Goal: Information Seeking & Learning: Learn about a topic

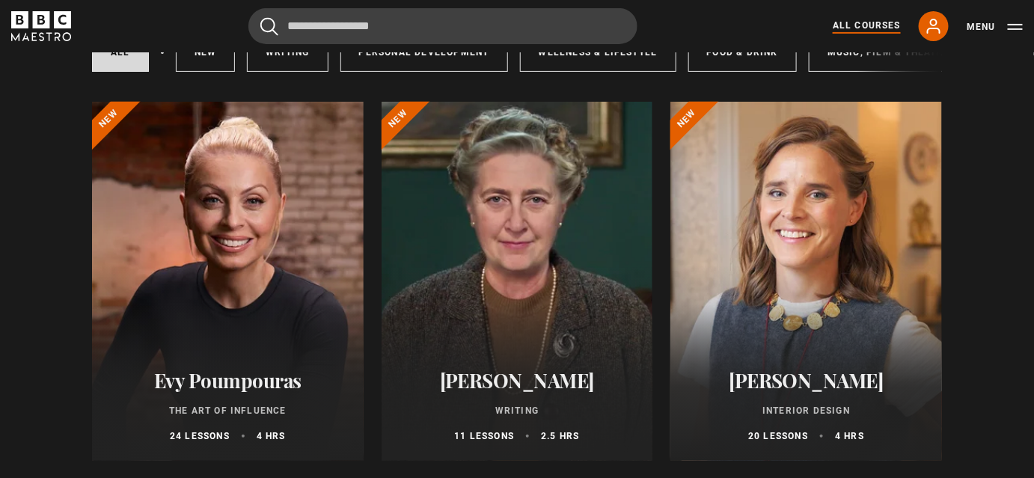
scroll to position [188, 0]
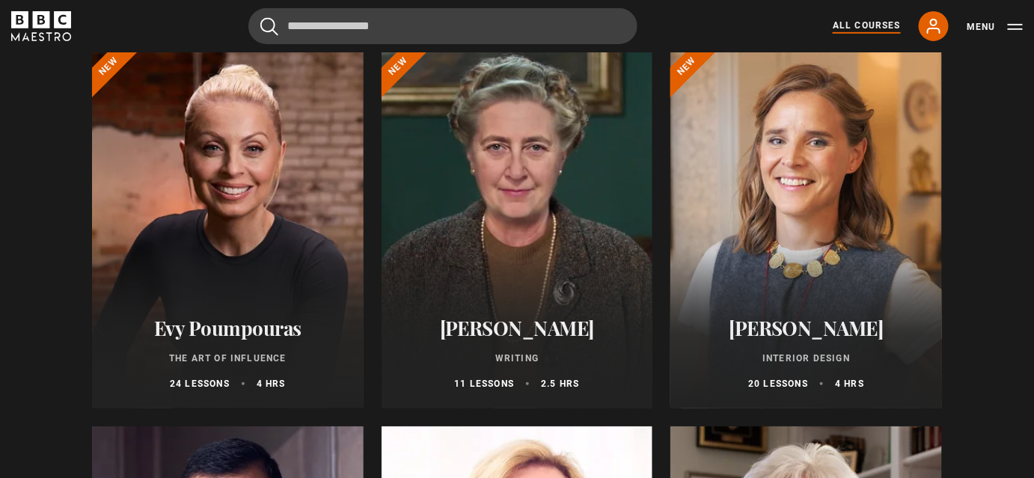
click at [808, 183] on div at bounding box center [806, 228] width 272 height 359
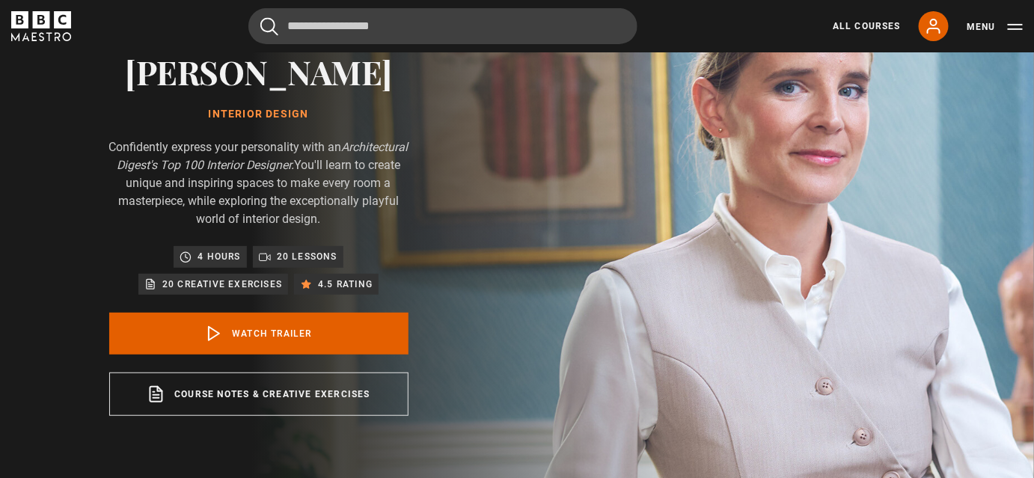
scroll to position [163, 0]
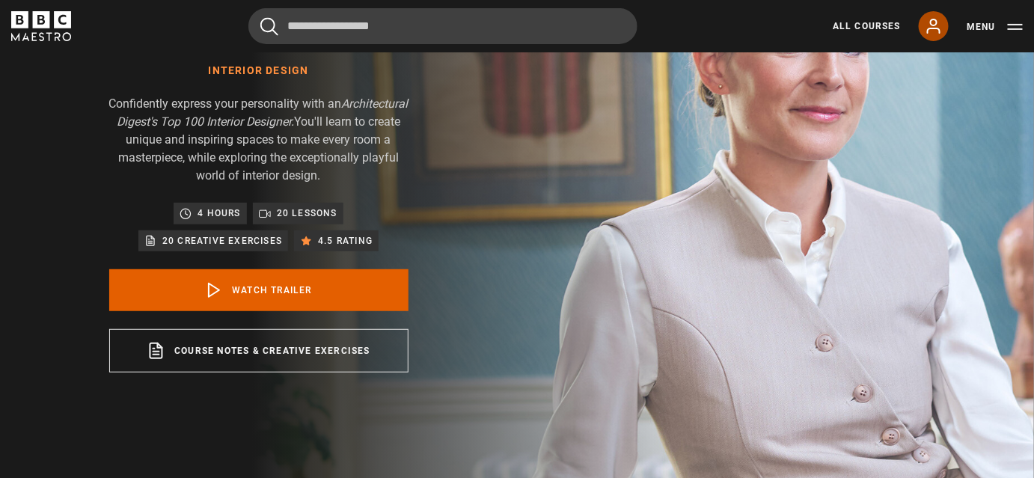
click at [927, 33] on icon at bounding box center [934, 26] width 18 height 18
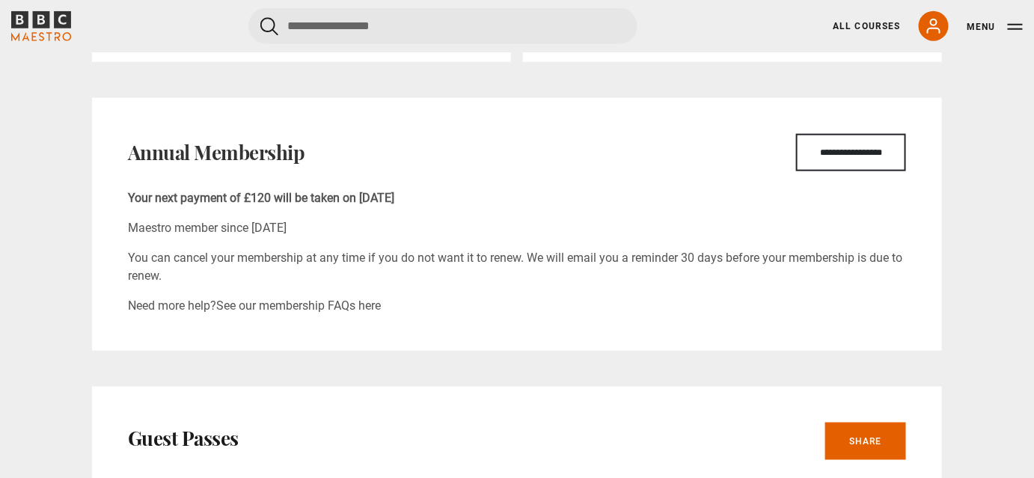
scroll to position [472, 0]
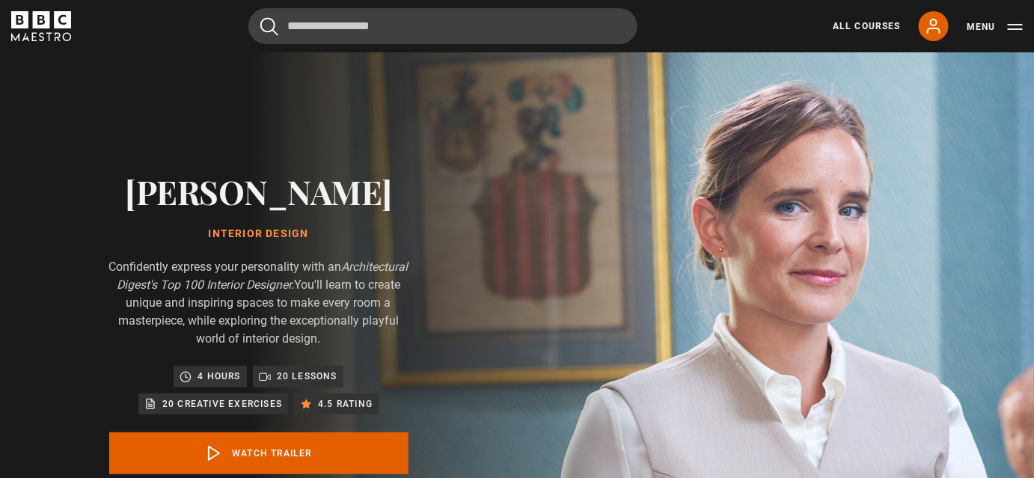
click at [290, 376] on p "20 lessons" at bounding box center [307, 376] width 61 height 15
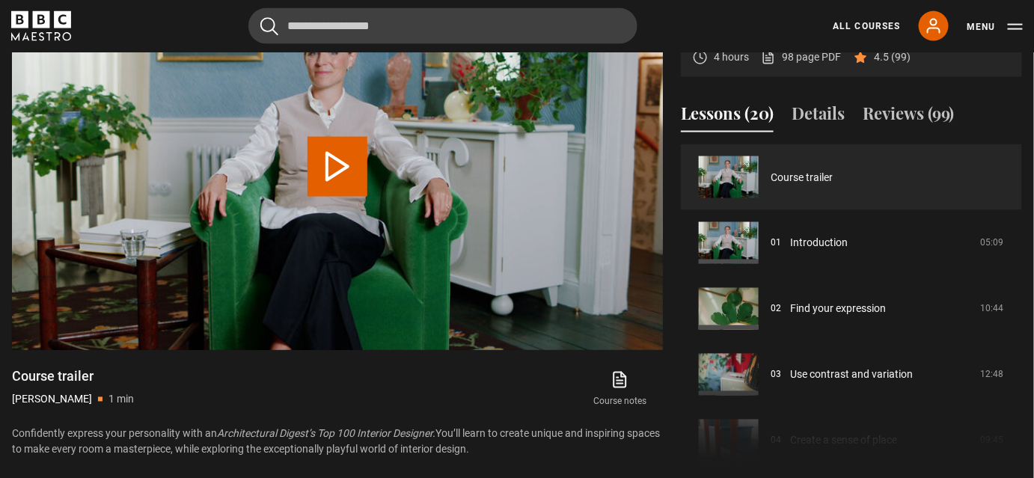
scroll to position [734, 0]
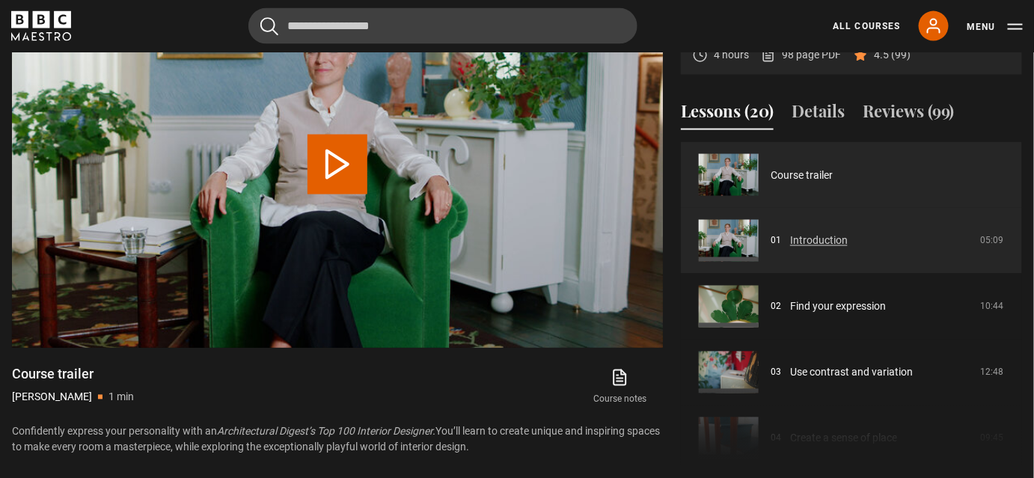
click at [817, 233] on link "Introduction" at bounding box center [819, 241] width 58 height 16
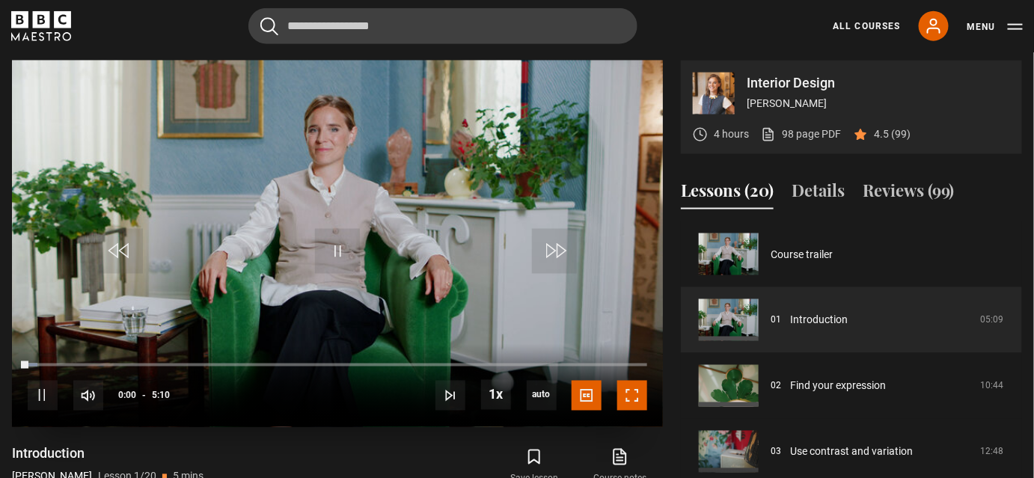
click at [632, 403] on span "Video Player" at bounding box center [632, 396] width 30 height 30
click at [648, 319] on video "Video Player" at bounding box center [337, 244] width 651 height 366
